Goal: Transaction & Acquisition: Purchase product/service

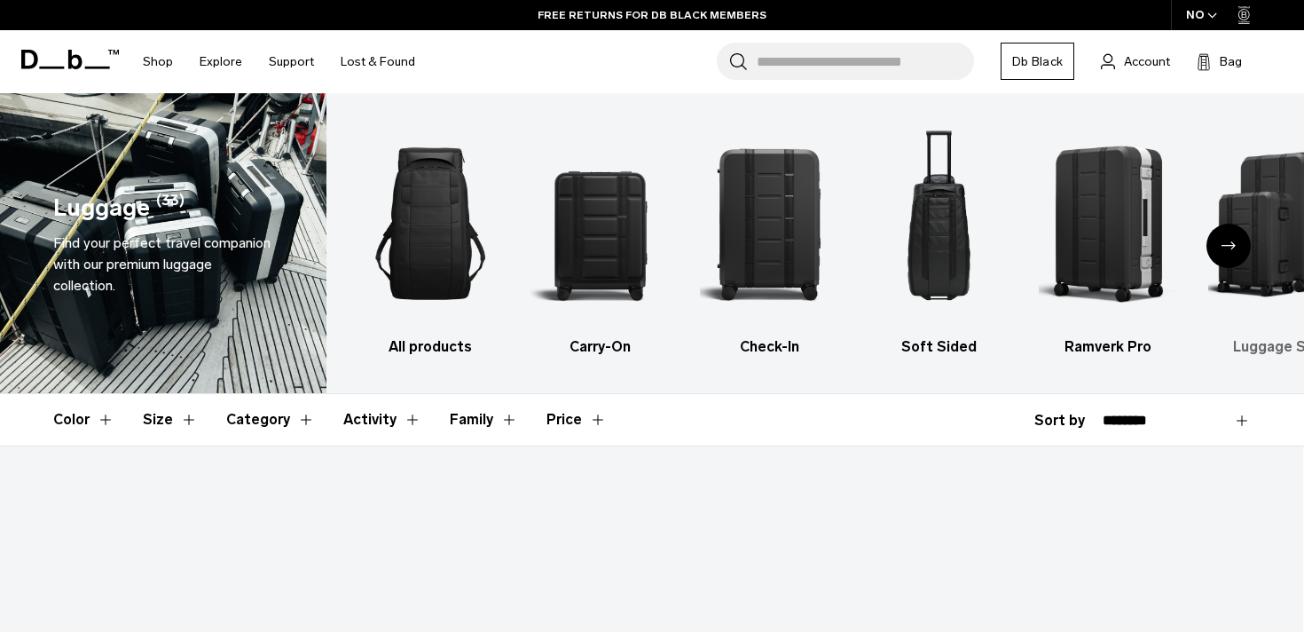
click at [1270, 153] on img "6 / 6" at bounding box center [1277, 224] width 138 height 208
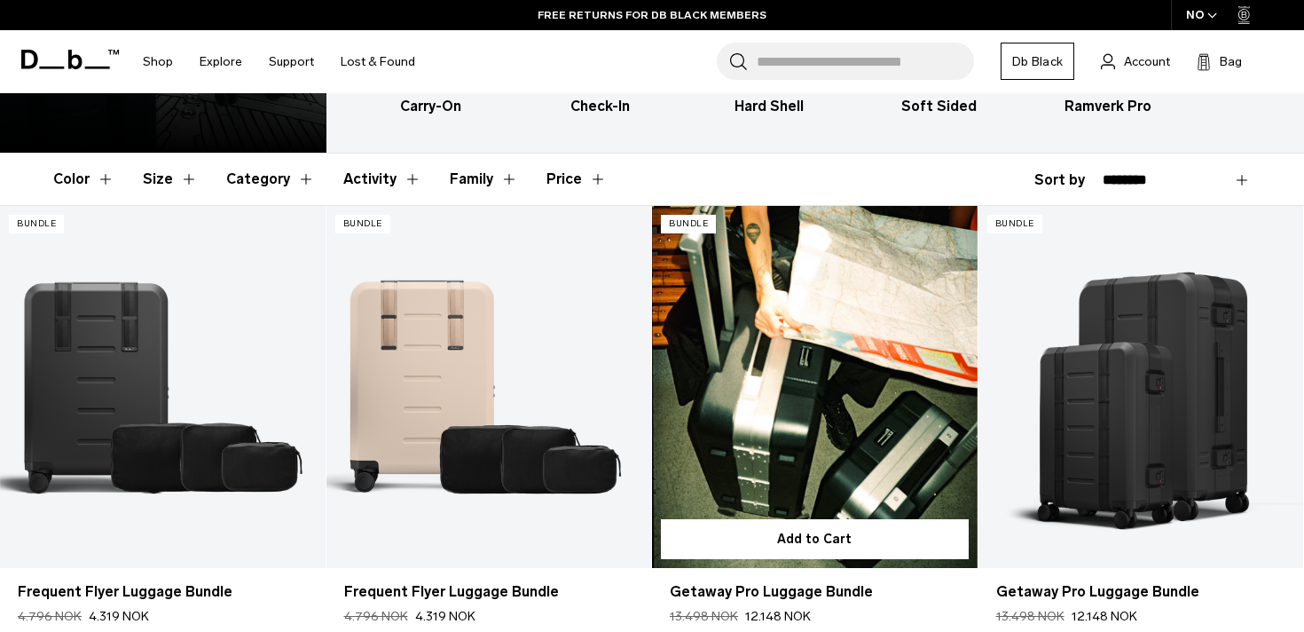
scroll to position [318, 0]
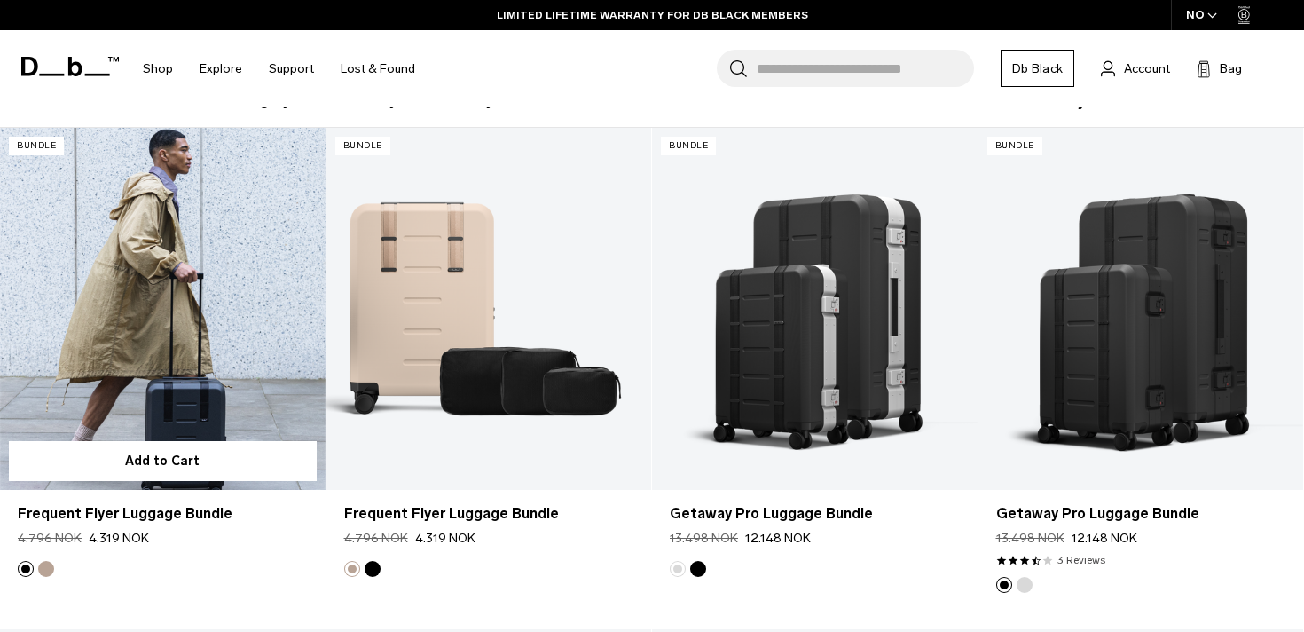
click at [129, 292] on link "Frequent Flyer Luggage Bundle" at bounding box center [163, 308] width 326 height 361
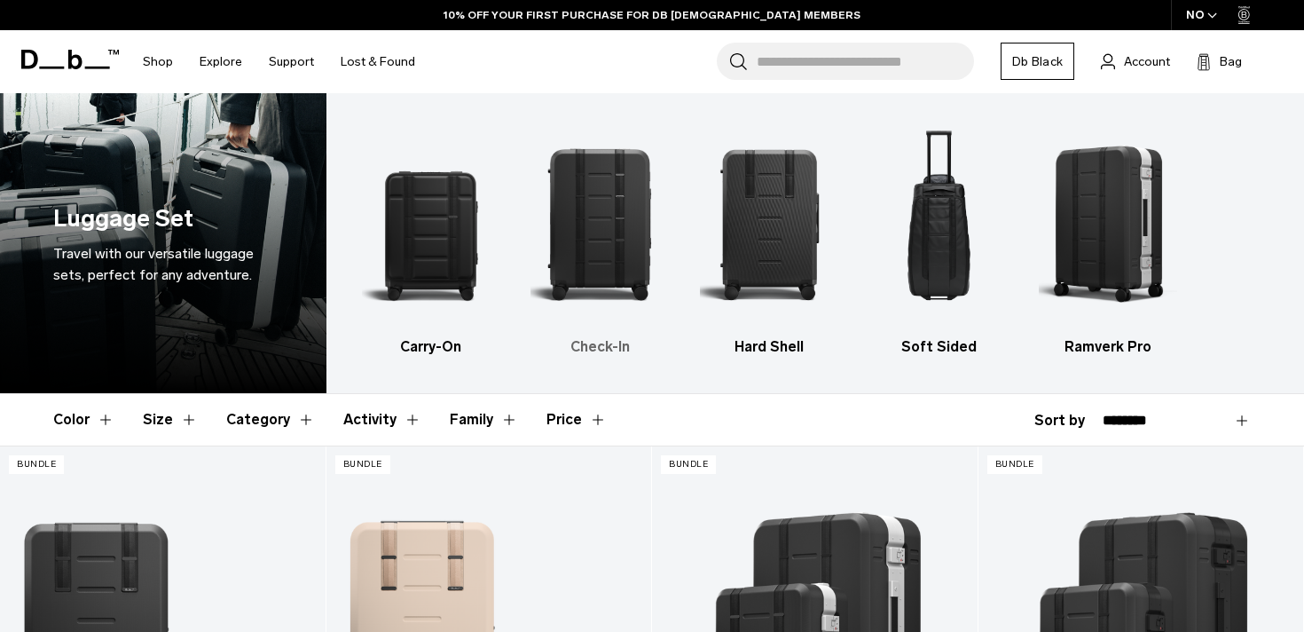
click at [617, 240] on img "2 / 5" at bounding box center [600, 224] width 138 height 208
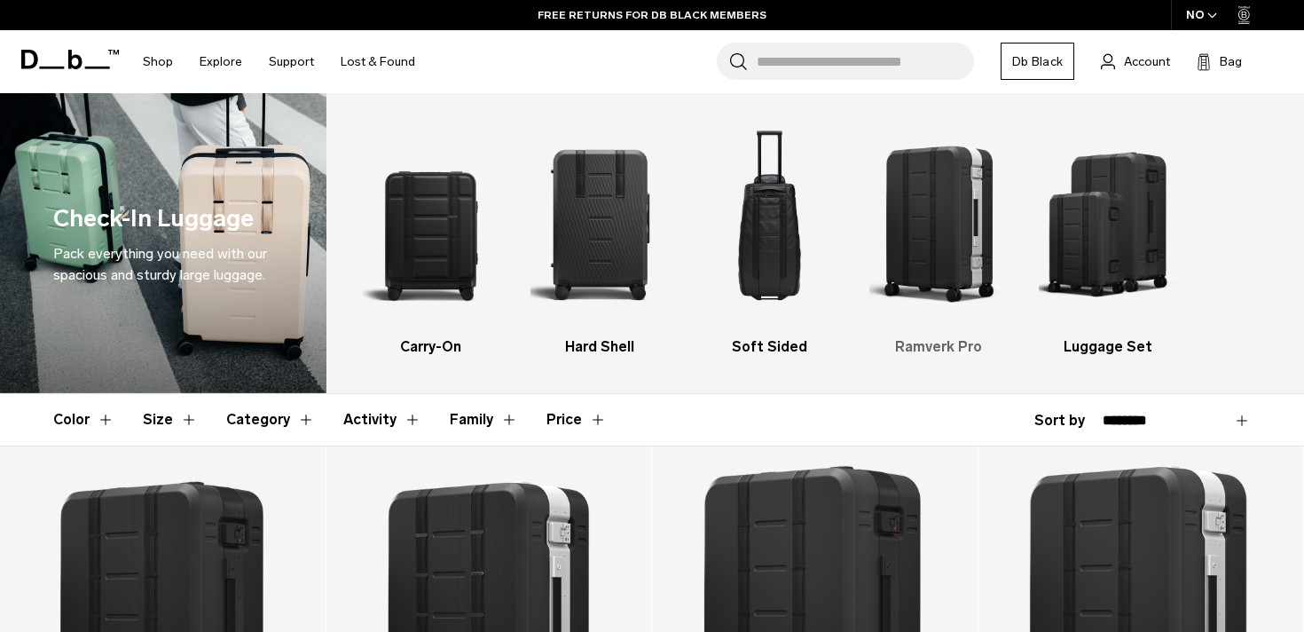
click at [931, 266] on img "4 / 5" at bounding box center [938, 224] width 138 height 208
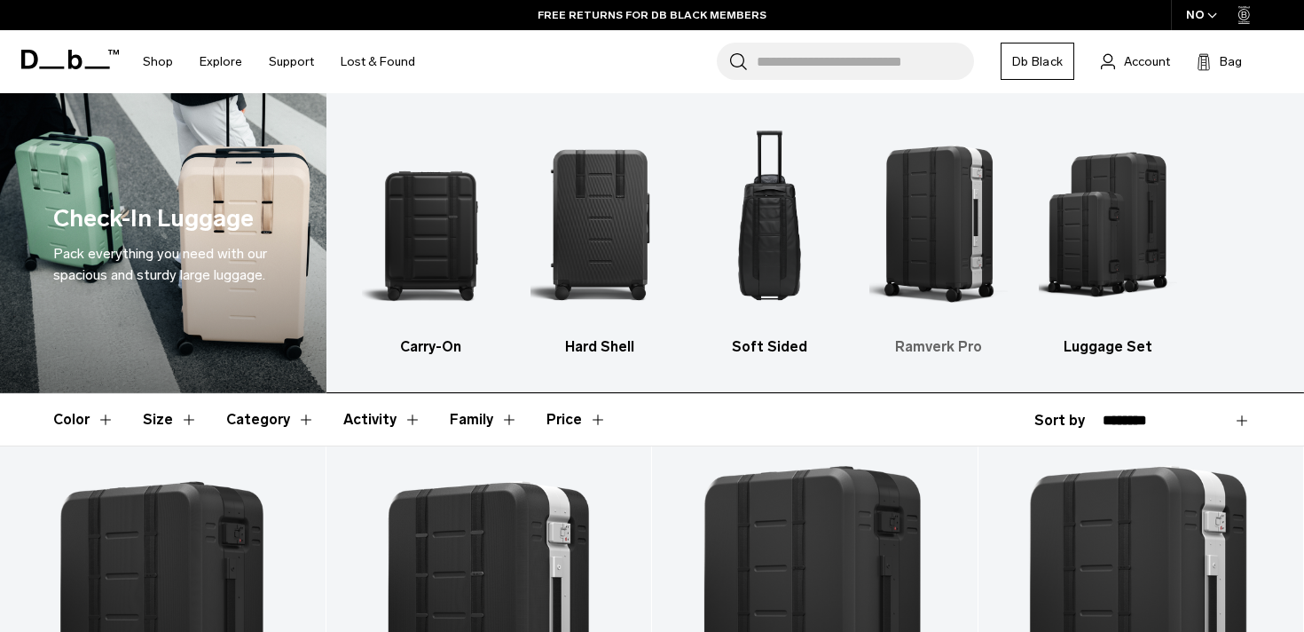
click at [926, 347] on h3 "Ramverk Pro" at bounding box center [938, 346] width 138 height 21
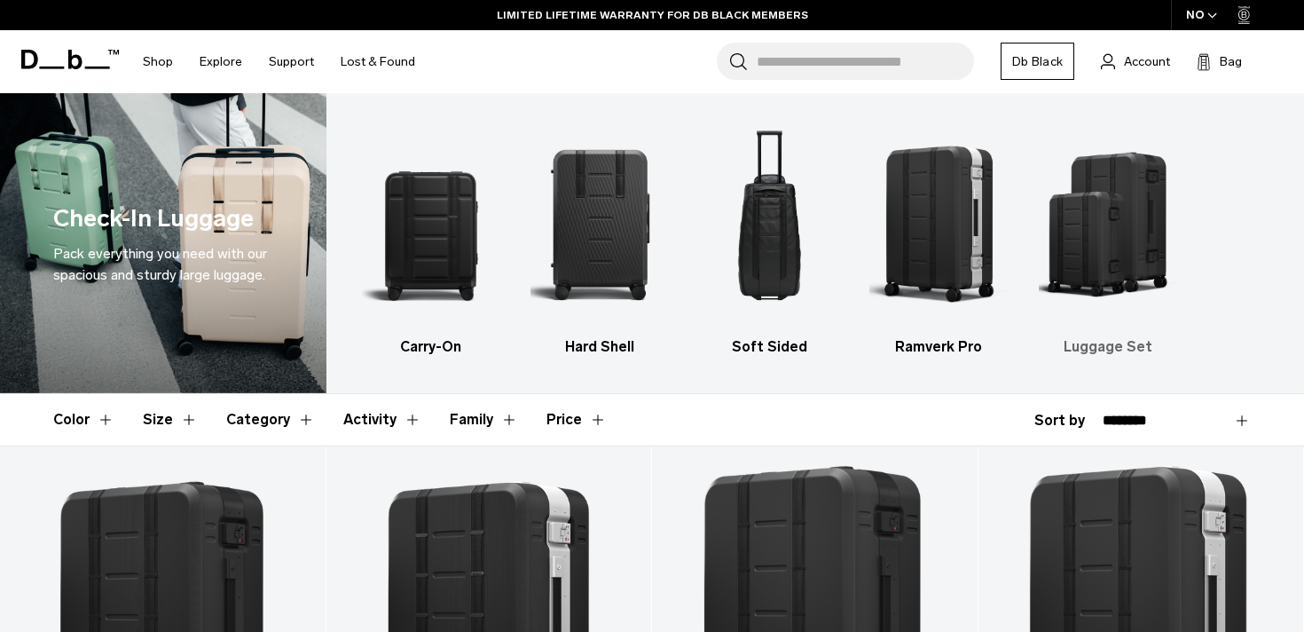
click at [1112, 225] on img "5 / 5" at bounding box center [1108, 224] width 138 height 208
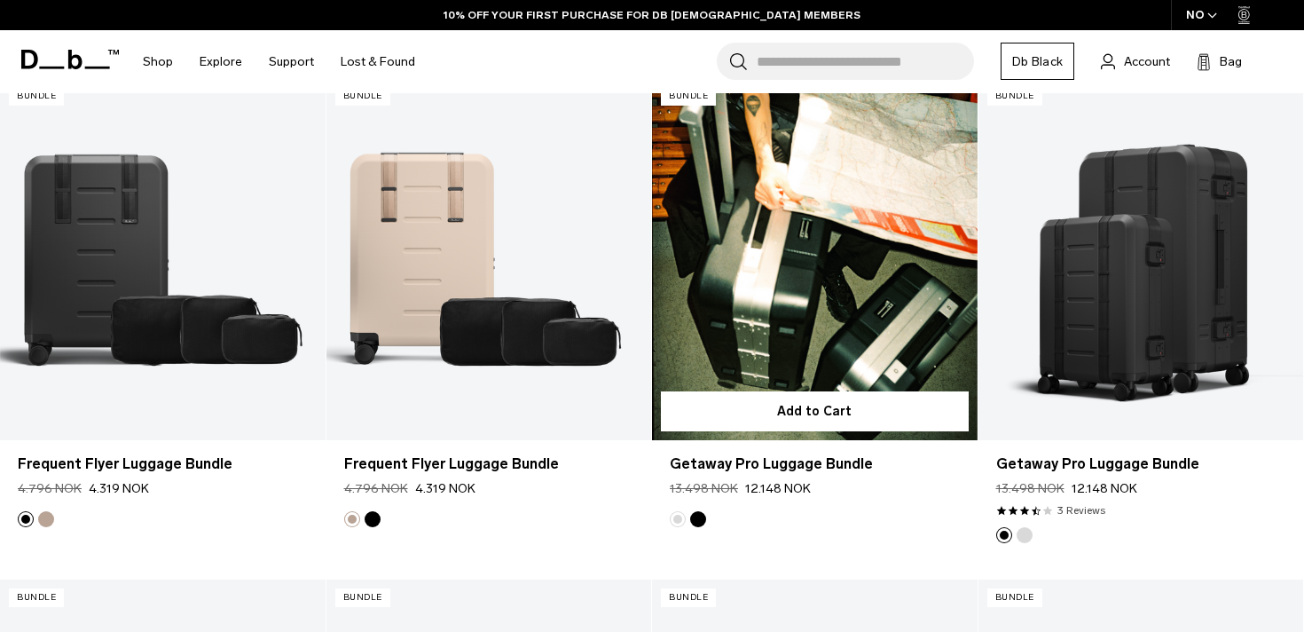
scroll to position [369, 0]
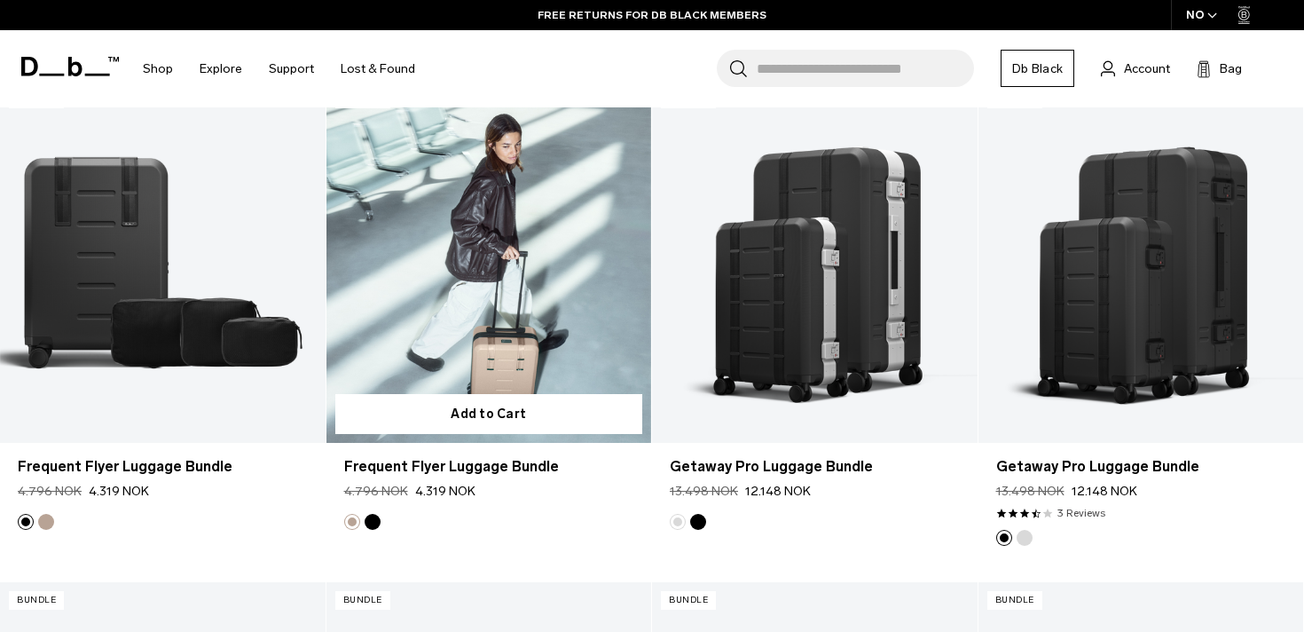
click at [486, 536] on article "Bundle Add to Cart Frequent Flyer Luggage Bundle Regular price 4.796 NOK 4.319 …" at bounding box center [489, 323] width 326 height 484
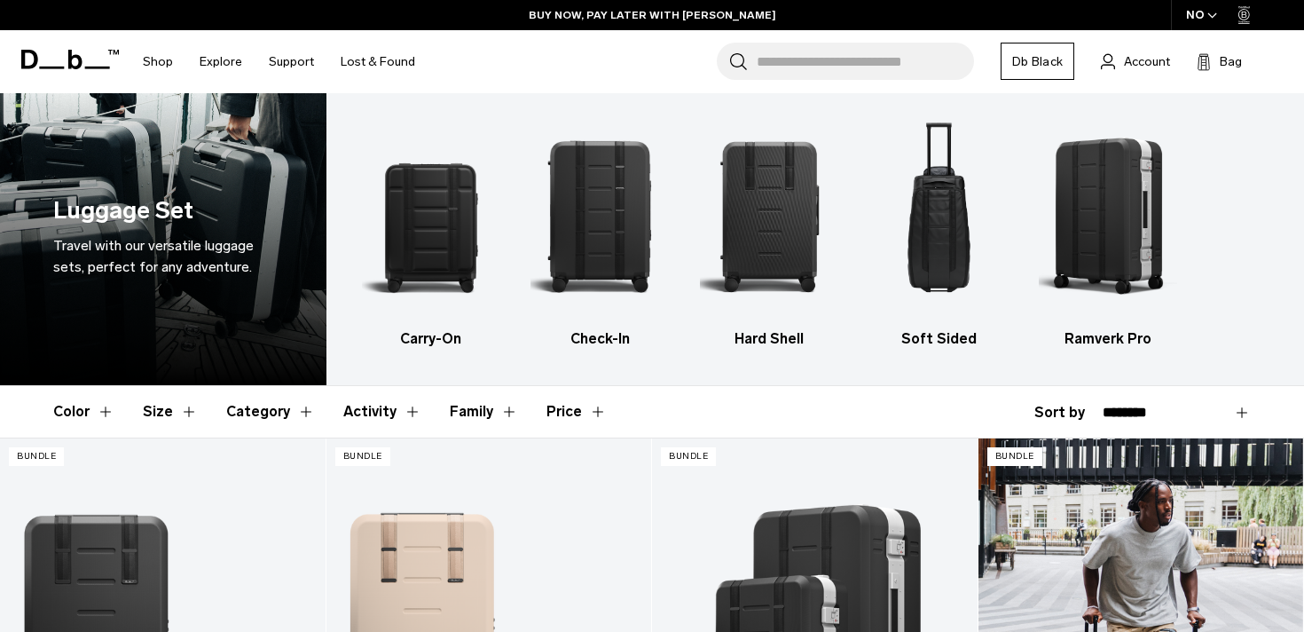
scroll to position [0, 0]
